Goal: Task Accomplishment & Management: Manage account settings

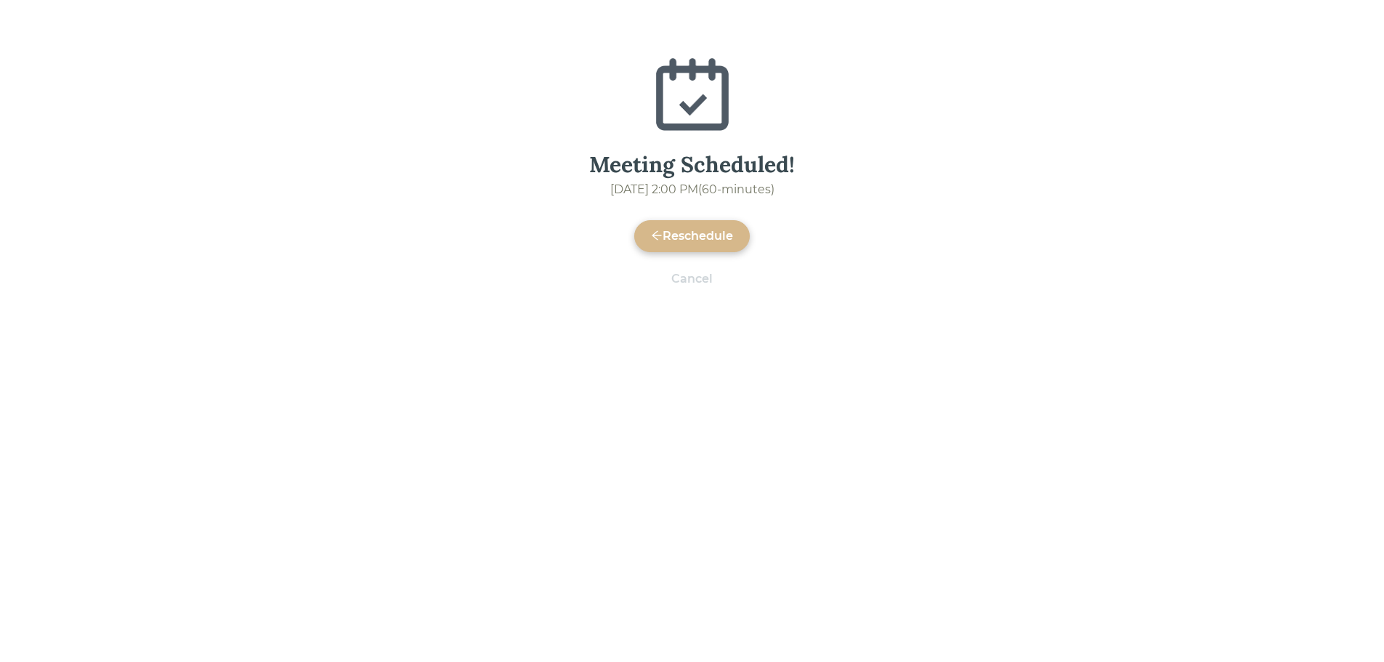
click at [698, 235] on div "Reschedule" at bounding box center [692, 235] width 82 height 17
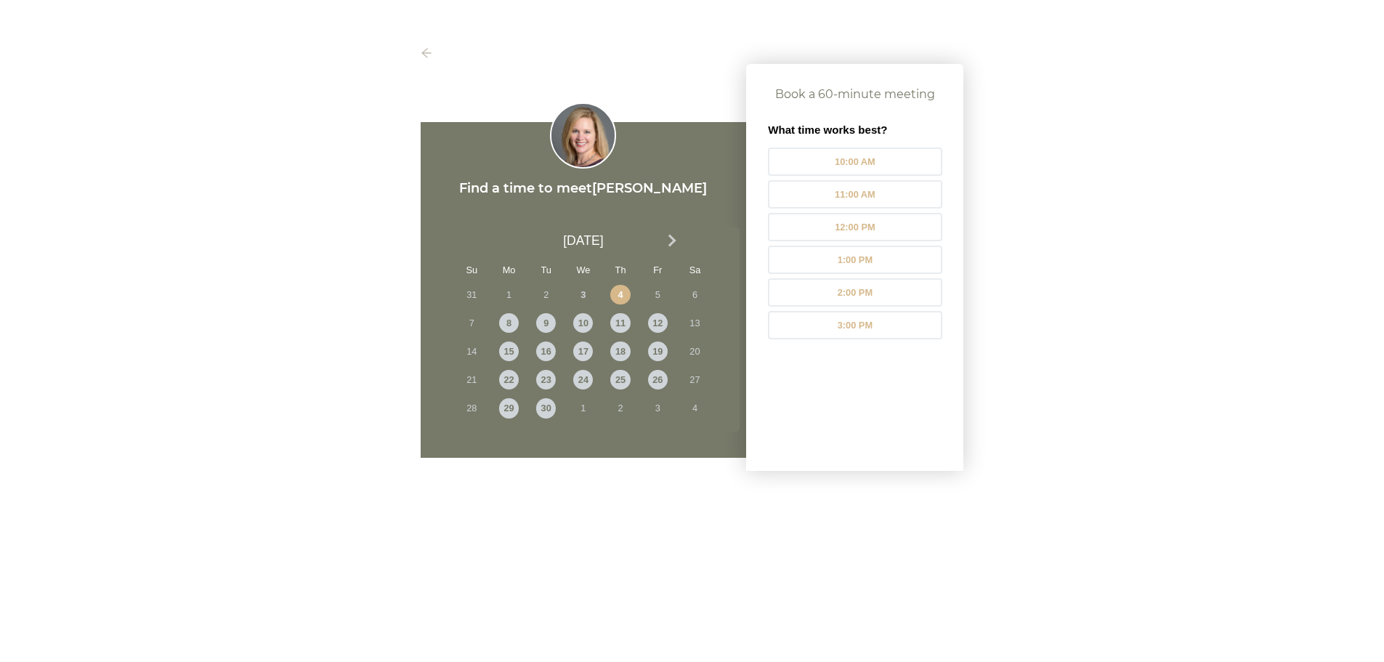
click at [1246, 172] on div "Find a time to meet [PERSON_NAME] Next Month [DATE] Su Mo Tu We Th Fr Sa 31 1 2…" at bounding box center [692, 375] width 1384 height 662
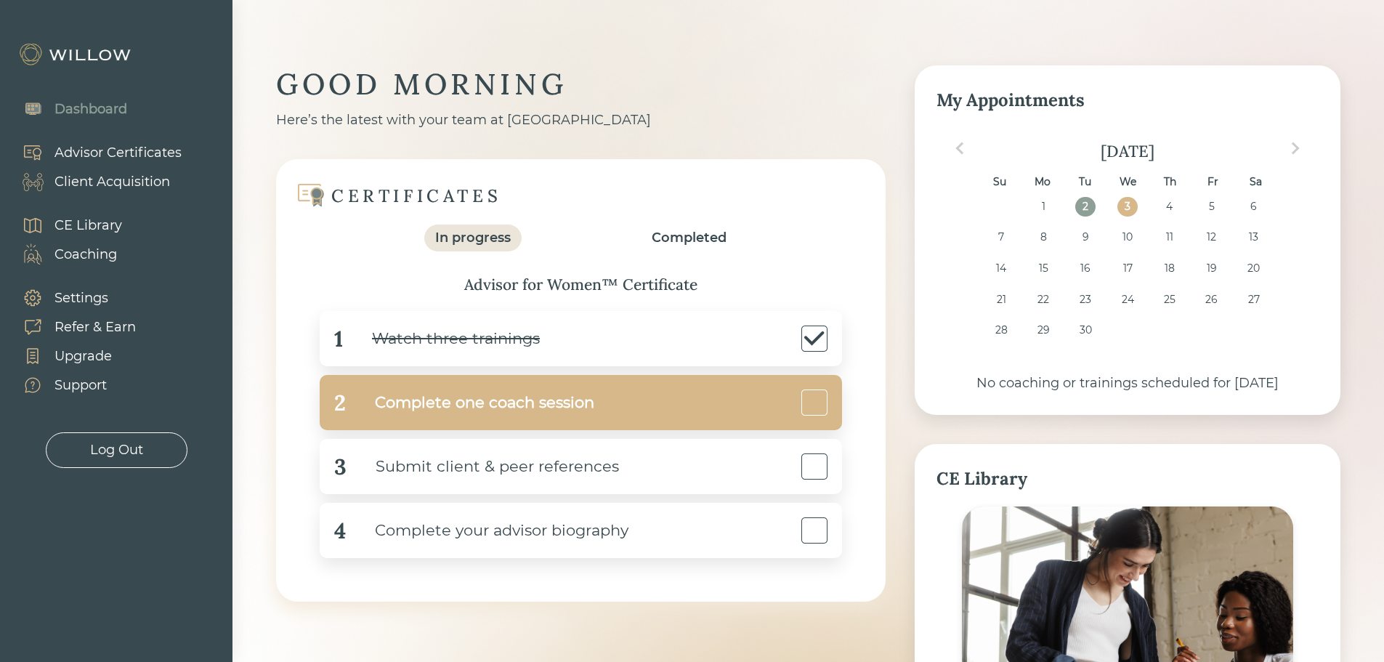
click at [629, 392] on div "2 Complete one coach session" at bounding box center [581, 402] width 522 height 55
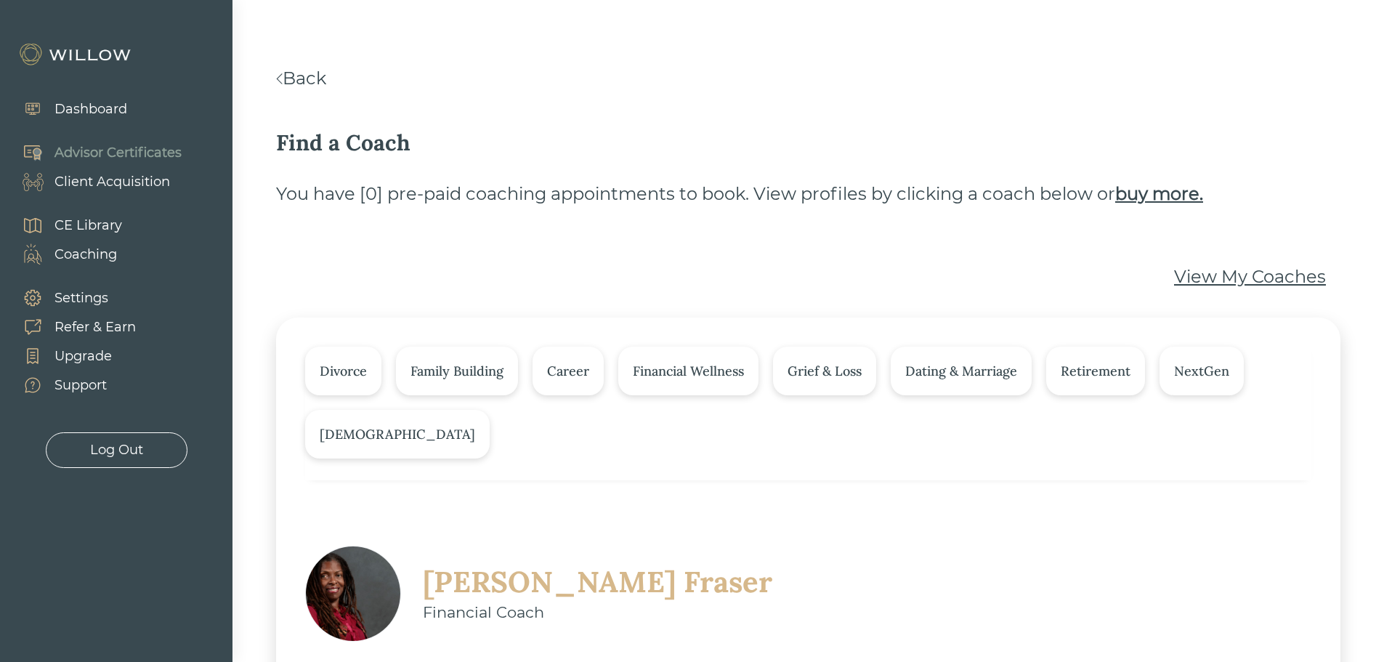
click at [292, 75] on link "Back" at bounding box center [301, 78] width 50 height 21
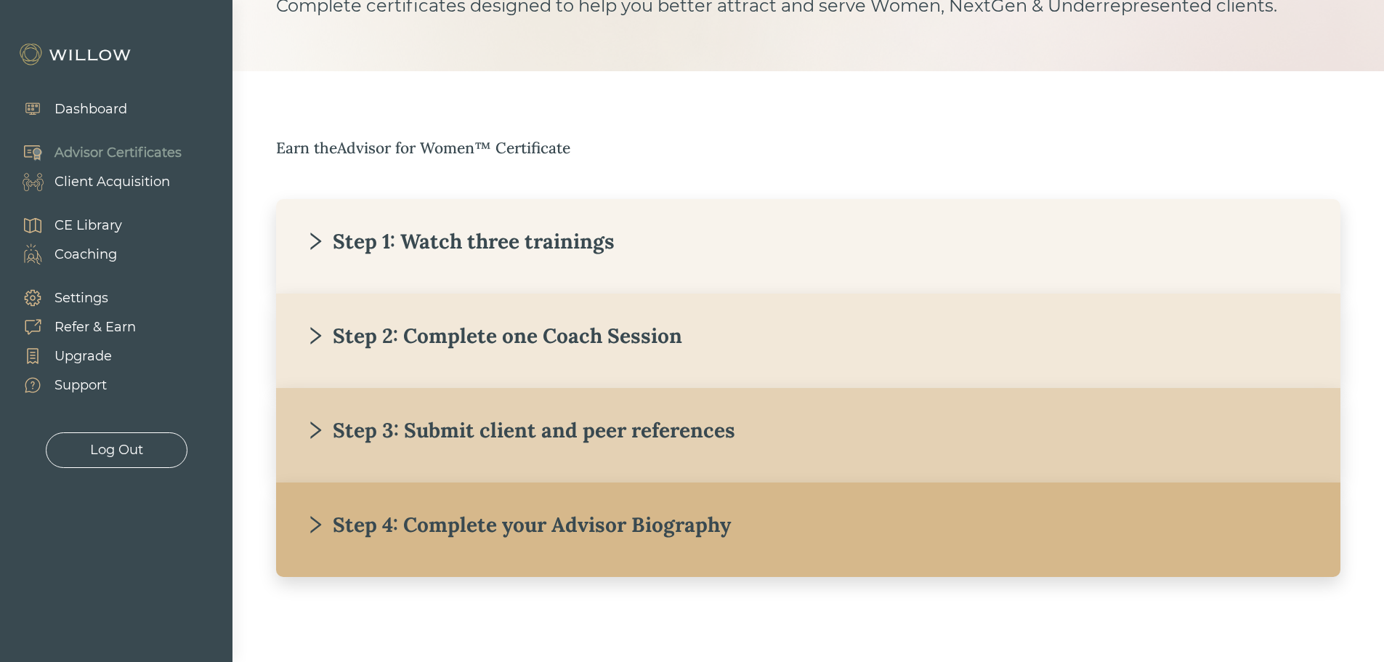
scroll to position [134, 0]
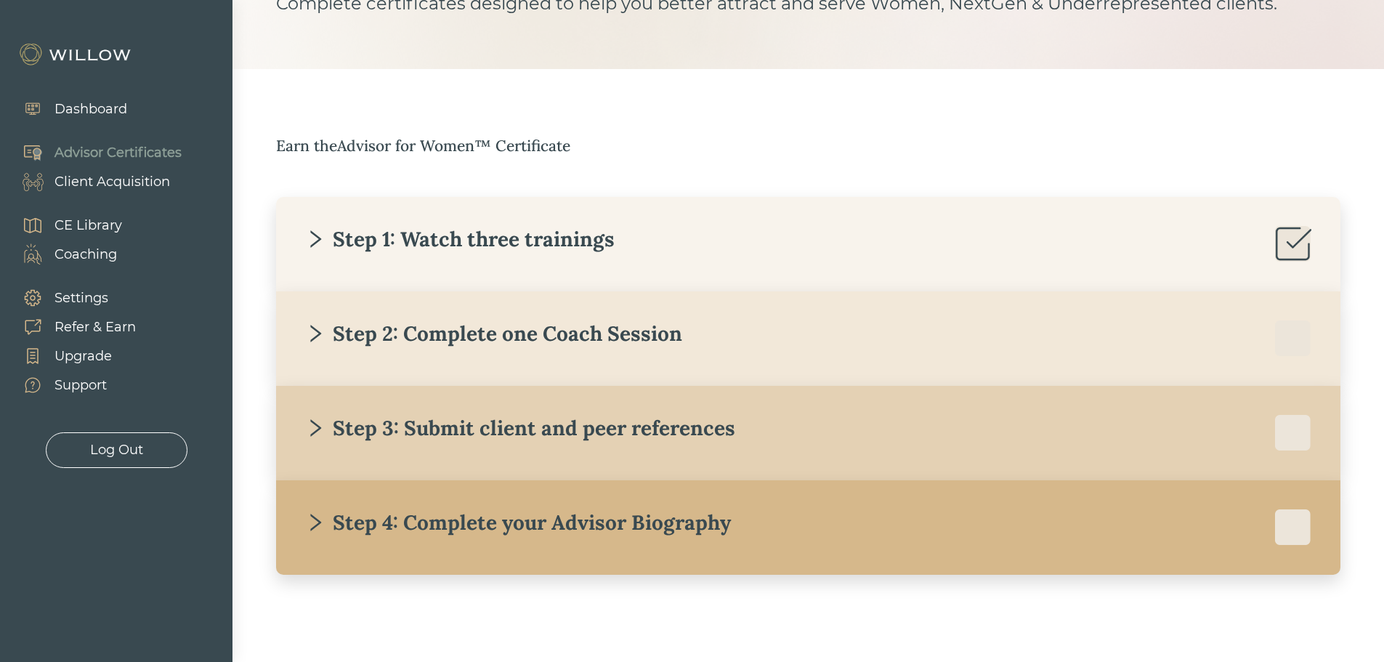
click at [594, 341] on div "Step 2: Complete one Coach Session" at bounding box center [493, 333] width 377 height 26
